Goal: Obtain resource: Download file/media

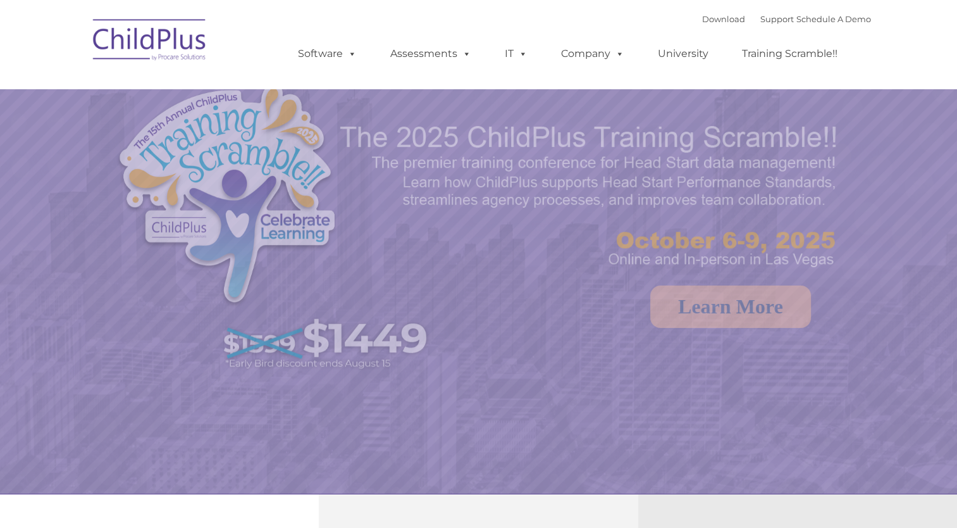
select select "MEDIUM"
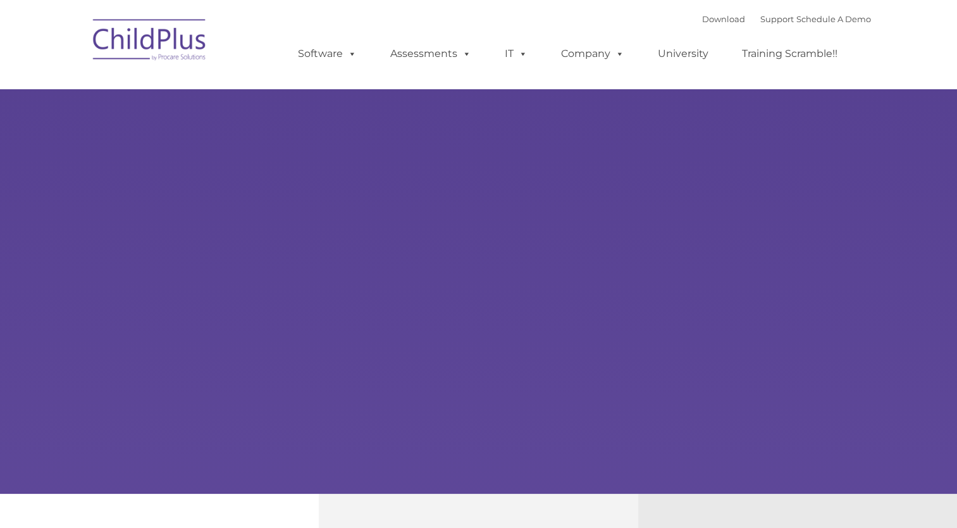
type input ""
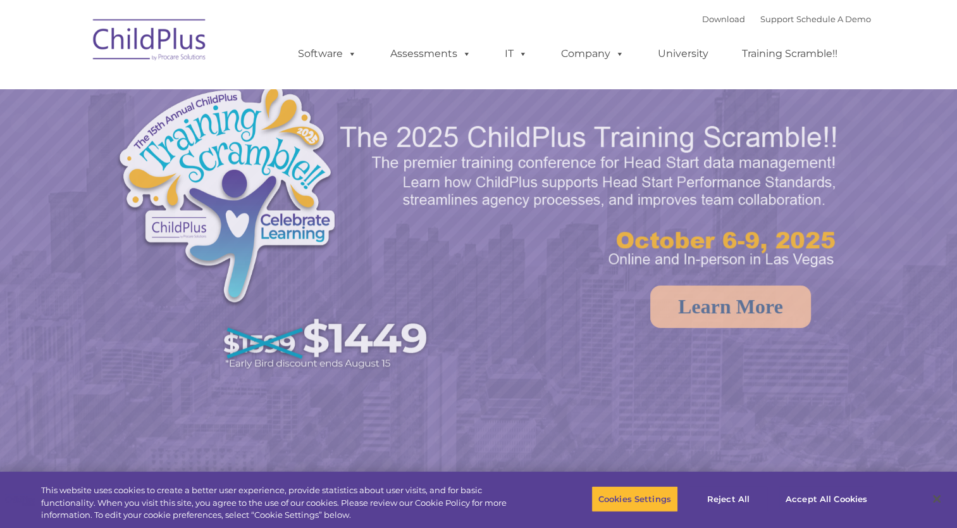
select select "MEDIUM"
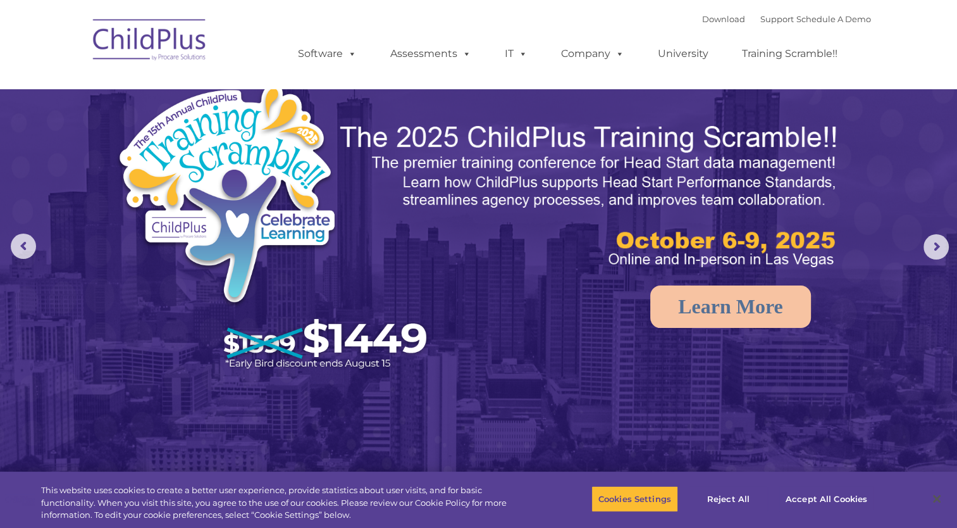
click at [202, 40] on img at bounding box center [150, 41] width 127 height 63
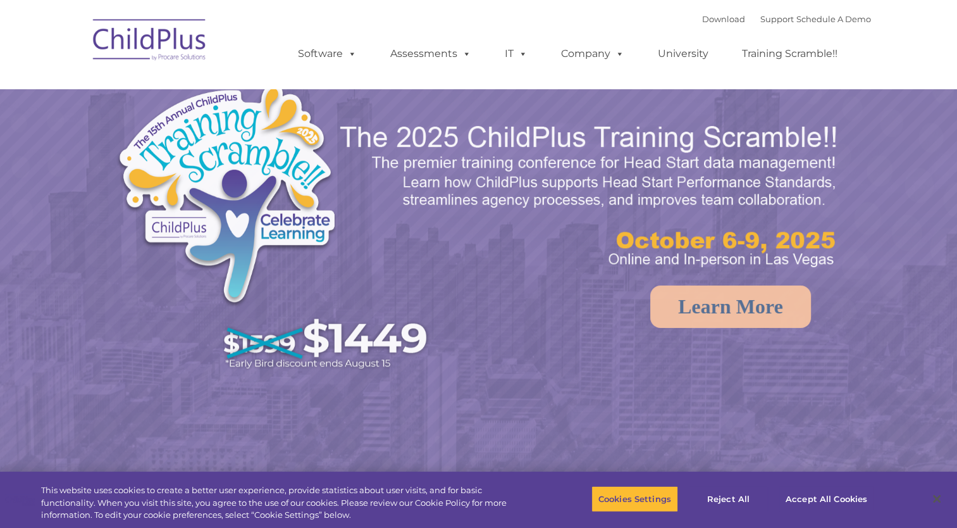
select select "MEDIUM"
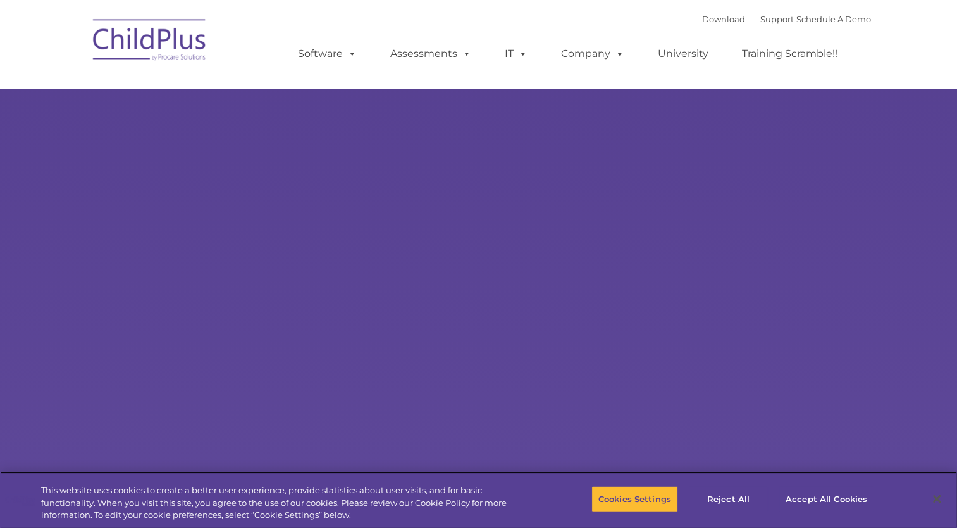
select select "MEDIUM"
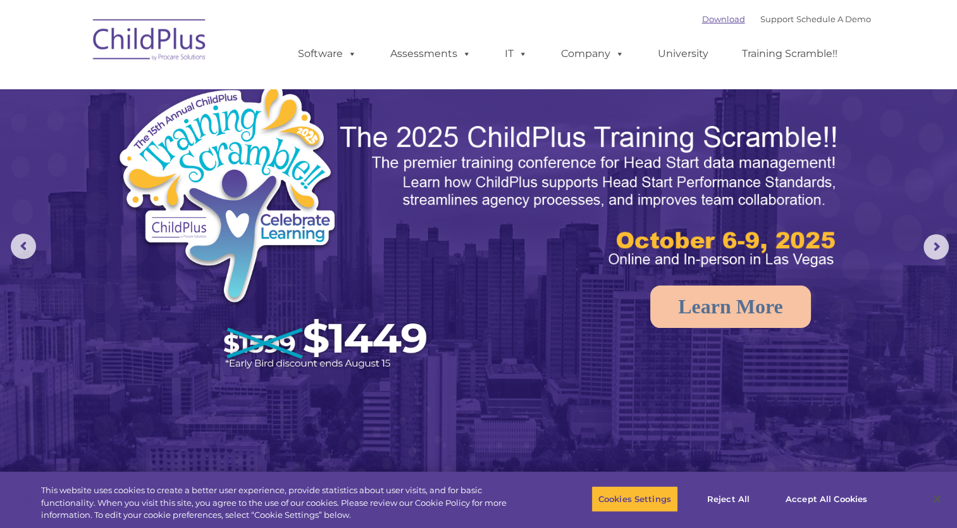
click at [702, 18] on link "Download" at bounding box center [723, 19] width 43 height 10
